Goal: Book appointment/travel/reservation

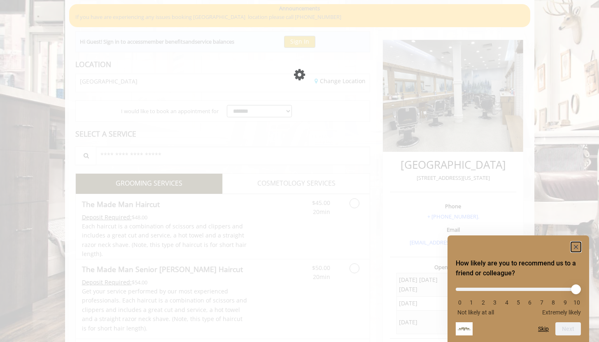
click at [579, 246] on rect "Hide survey" at bounding box center [576, 247] width 10 height 10
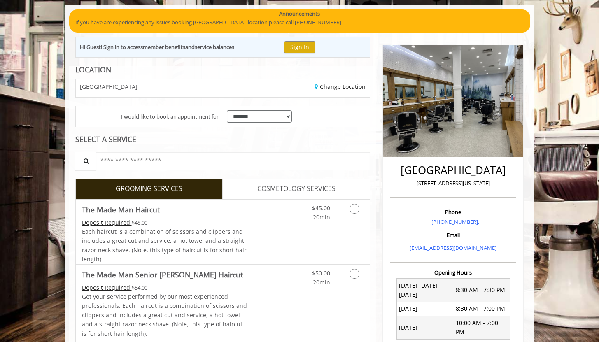
scroll to position [57, 0]
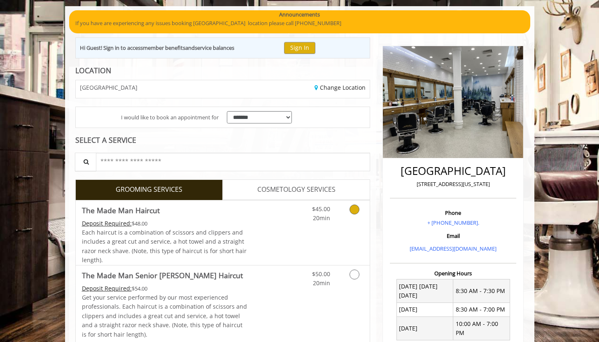
click at [290, 222] on div "$45.00 20min" at bounding box center [313, 212] width 47 height 23
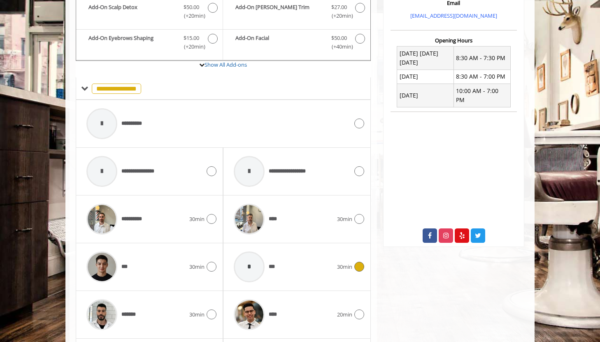
scroll to position [273, 0]
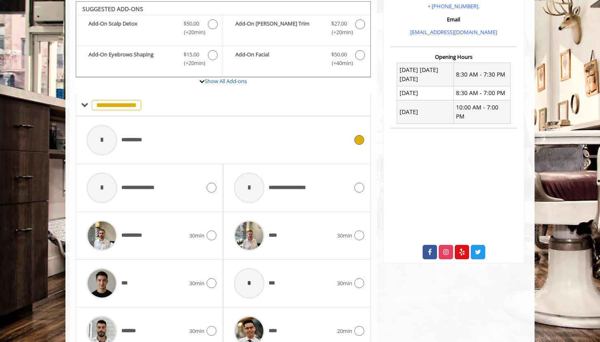
click at [163, 141] on div "**********" at bounding box center [217, 140] width 270 height 39
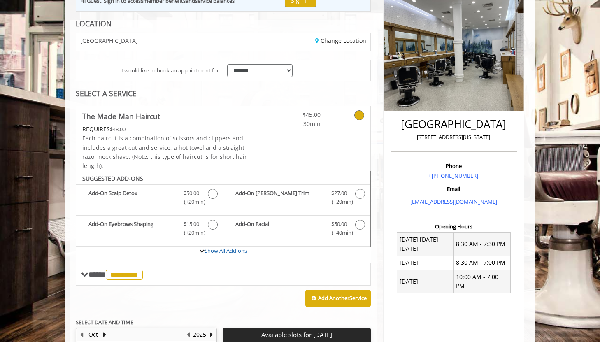
scroll to position [177, 0]
